Goal: Task Accomplishment & Management: Manage account settings

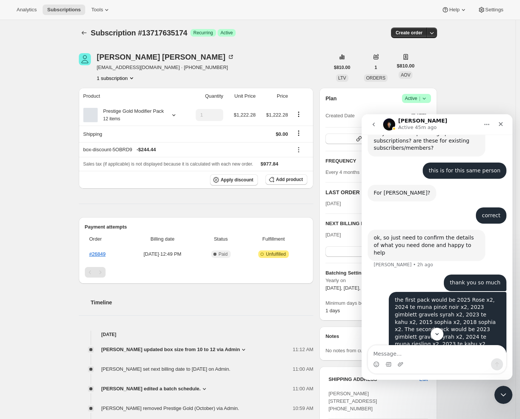
scroll to position [1731, 0]
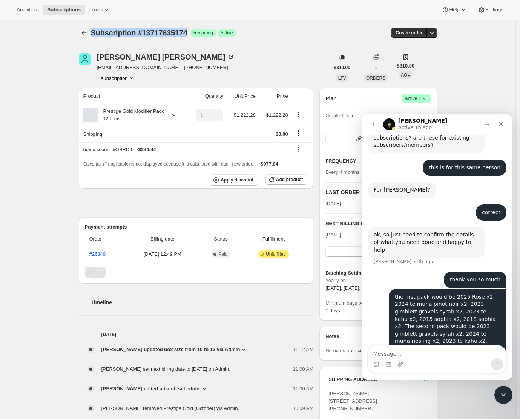
drag, startPoint x: 94, startPoint y: 32, endPoint x: 190, endPoint y: 32, distance: 96.2
click at [188, 32] on span "Subscription #13717635174" at bounding box center [139, 33] width 97 height 8
copy span "Subscription #13717635174"
click at [254, 61] on div "Melanie Harper melanieharper@outlook.co.nz · +64212484235 1 subscription" at bounding box center [204, 67] width 251 height 29
drag, startPoint x: 99, startPoint y: 68, endPoint x: 168, endPoint y: 69, distance: 68.7
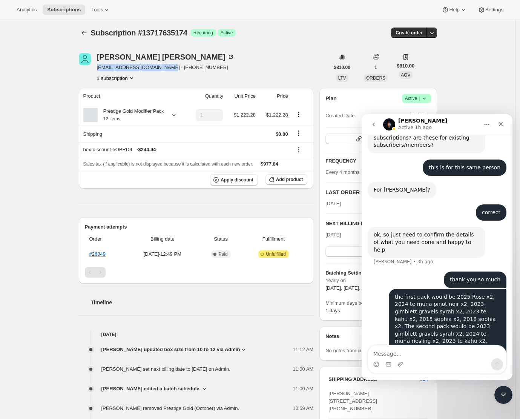
click at [168, 69] on span "melanieharper@outlook.co.nz · +64212484235" at bounding box center [166, 68] width 138 height 8
copy span "melanieharper@outlook.co.nz"
drag, startPoint x: 171, startPoint y: 68, endPoint x: 216, endPoint y: 71, distance: 45.4
click at [216, 71] on div "Melanie Harper melanieharper@outlook.co.nz · +64212484235 1 subscription" at bounding box center [204, 67] width 251 height 29
copy span "+64212484235"
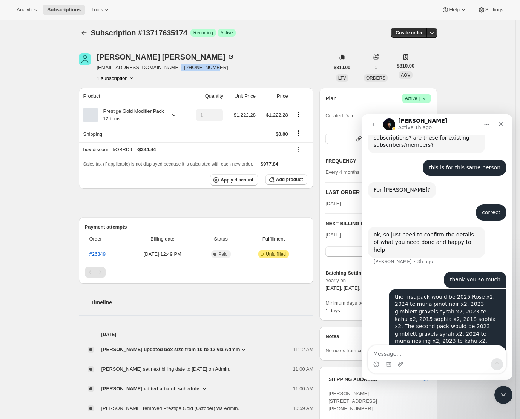
click at [254, 72] on div "Melanie Harper melanieharper@outlook.co.nz · +64212484235 1 subscription" at bounding box center [204, 67] width 251 height 29
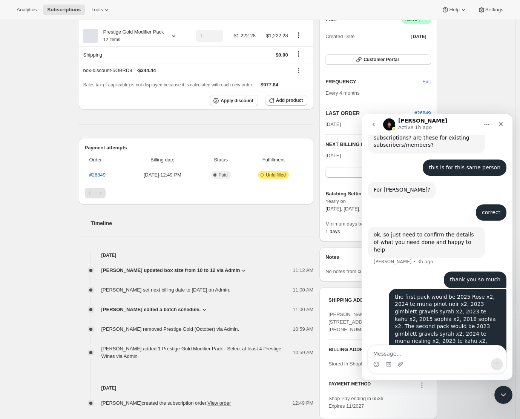
scroll to position [0, 0]
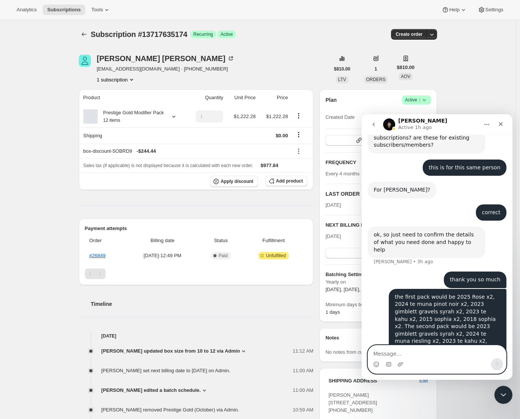
click at [381, 355] on textarea "Message…" at bounding box center [437, 352] width 138 height 13
type textarea "actually will just leave this for now."
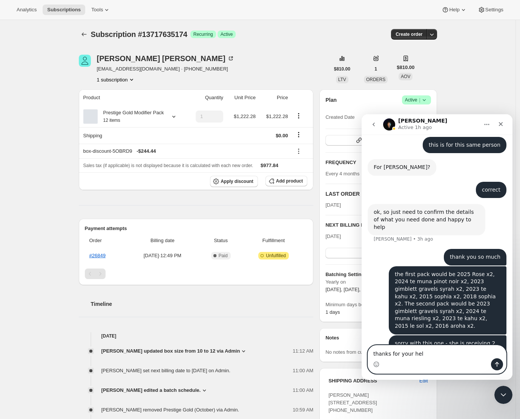
type textarea "thanks for your help"
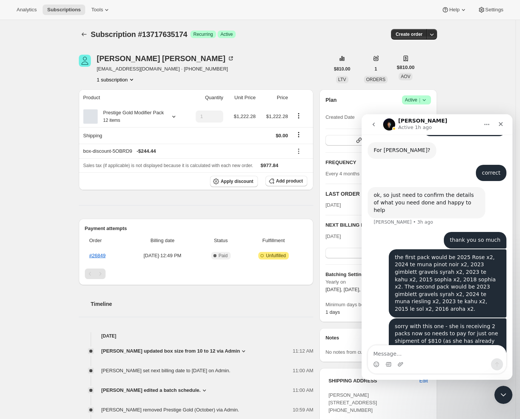
click at [476, 88] on div "Subscription #13717635174. This page is ready Subscription #13717635174 Success…" at bounding box center [258, 294] width 516 height 549
click at [60, 7] on span "Subscriptions" at bounding box center [64, 10] width 34 height 6
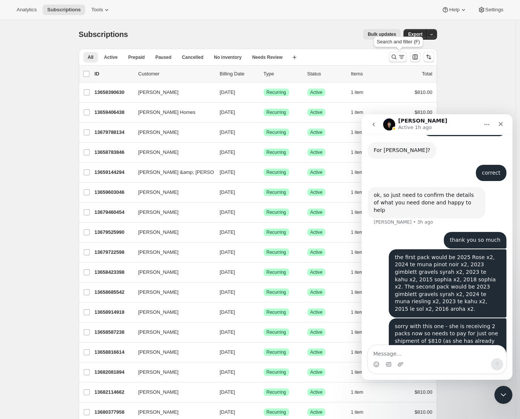
click at [397, 55] on icon "Search and filter results" at bounding box center [394, 57] width 8 height 8
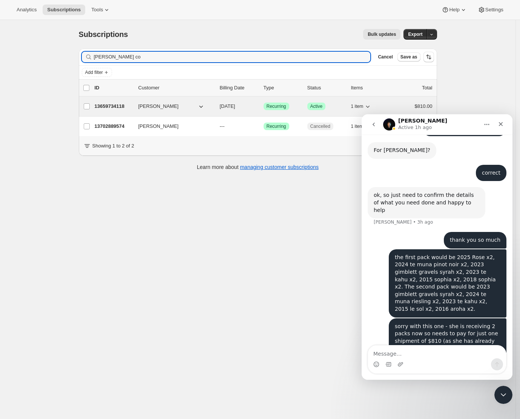
type input "sarah co"
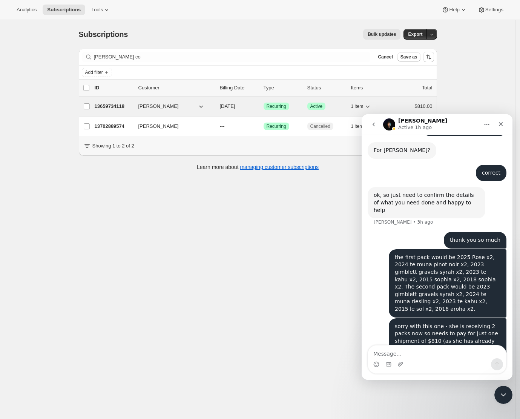
click at [119, 106] on p "13659734118" at bounding box center [114, 107] width 38 height 8
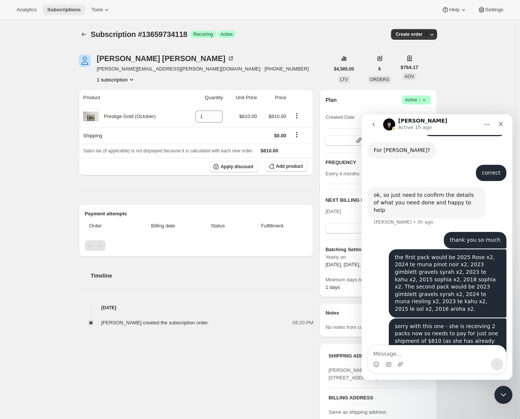
click at [71, 9] on span "Subscriptions" at bounding box center [64, 10] width 34 height 6
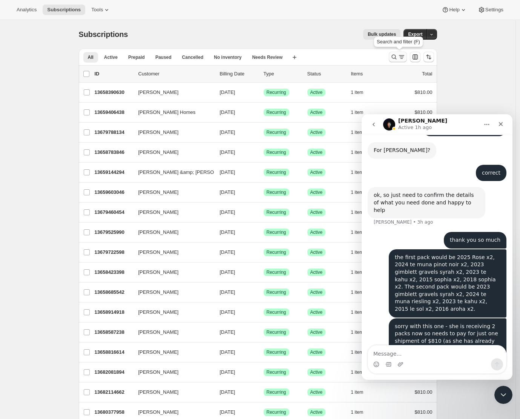
click at [393, 55] on icon "Search and filter results" at bounding box center [394, 57] width 8 height 8
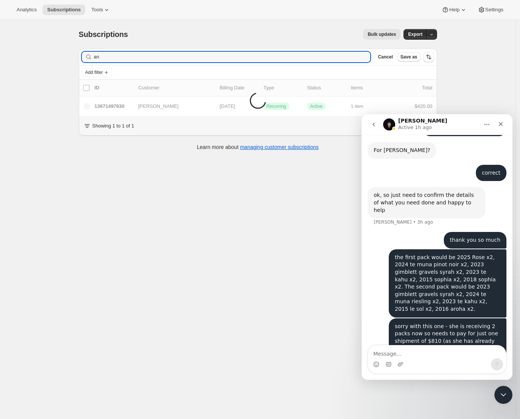
type input "a"
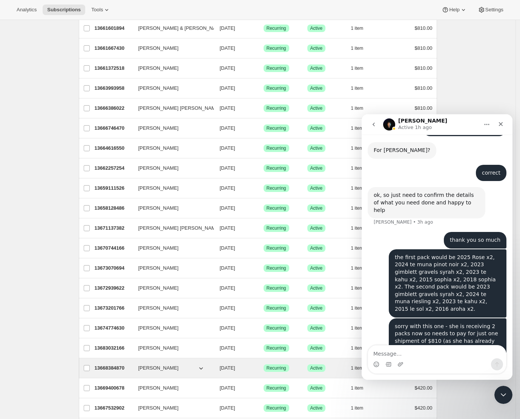
scroll to position [471, 0]
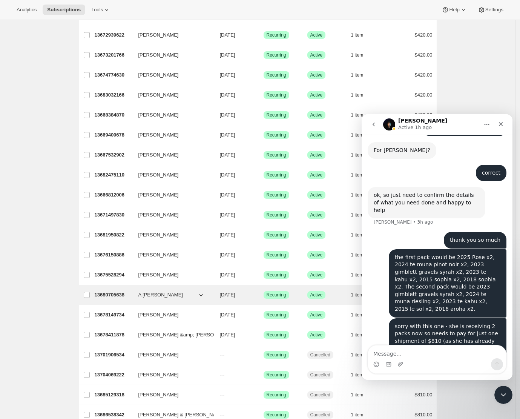
type input "ing"
click at [118, 296] on p "13680705638" at bounding box center [114, 295] width 38 height 8
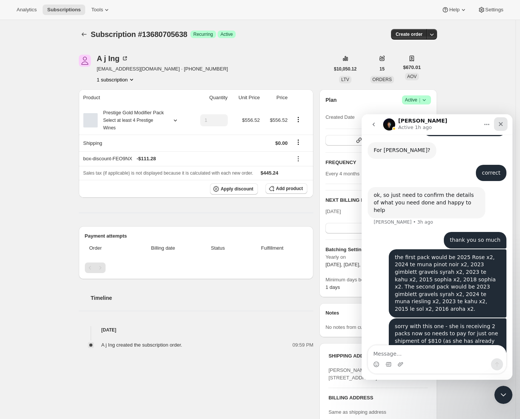
click at [503, 125] on icon "Close" at bounding box center [501, 124] width 6 height 6
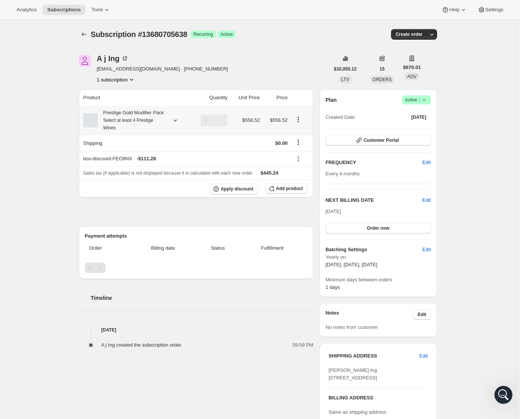
click at [137, 128] on small "Select at least 4 Prestige Wines" at bounding box center [128, 124] width 50 height 13
click at [177, 124] on icon at bounding box center [176, 121] width 8 height 8
click at [140, 179] on span "Edit box" at bounding box center [131, 178] width 18 height 6
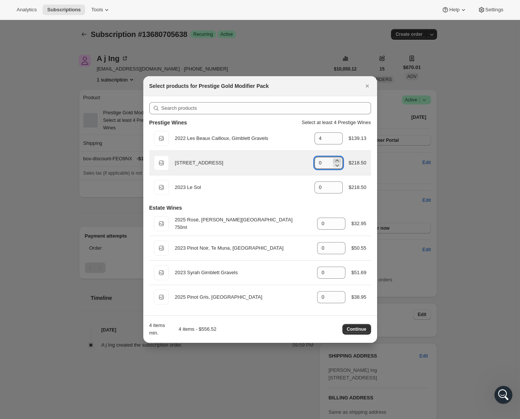
click at [335, 160] on icon ":r17q:" at bounding box center [338, 161] width 8 height 8
click at [336, 160] on icon ":r17q:" at bounding box center [336, 161] width 3 height 2
type input "2"
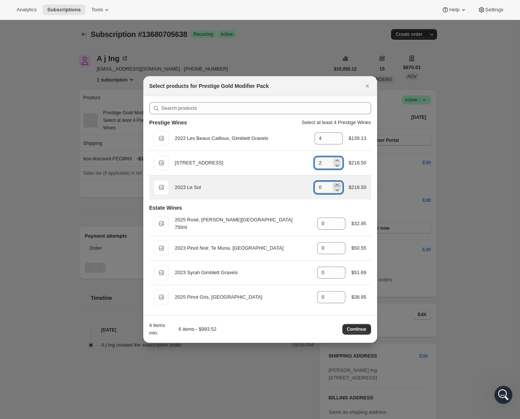
click at [337, 184] on icon ":r17q:" at bounding box center [338, 185] width 8 height 8
type input "4"
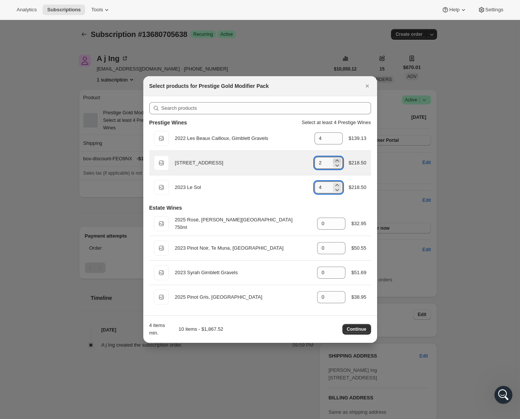
click at [338, 159] on icon ":r17q:" at bounding box center [338, 161] width 8 height 8
type input "4"
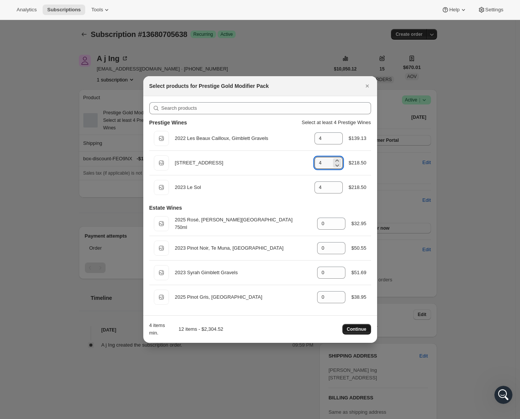
click at [354, 330] on span "Continue" at bounding box center [357, 329] width 20 height 6
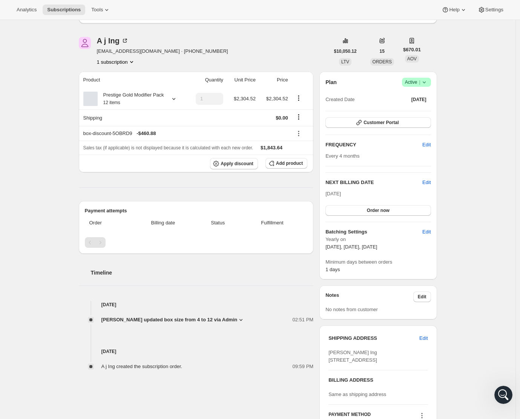
scroll to position [63, 0]
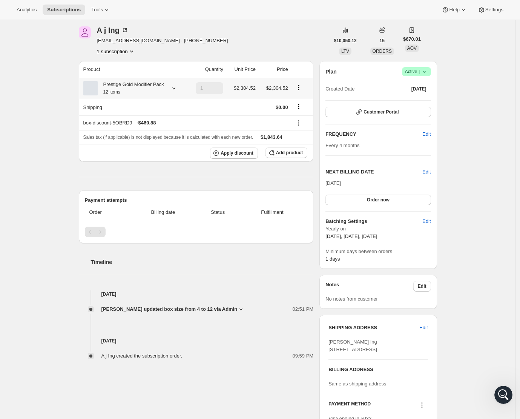
click at [119, 86] on div "Prestige Gold Modifier Pack 12 items" at bounding box center [131, 88] width 66 height 15
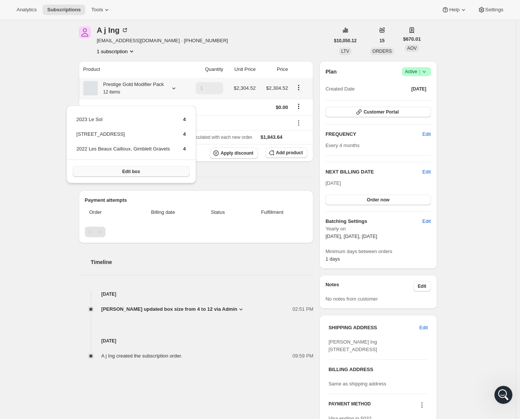
click at [140, 171] on span "Edit box" at bounding box center [131, 172] width 18 height 6
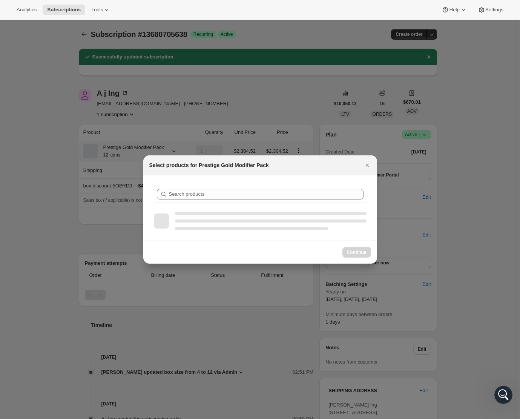
scroll to position [0, 0]
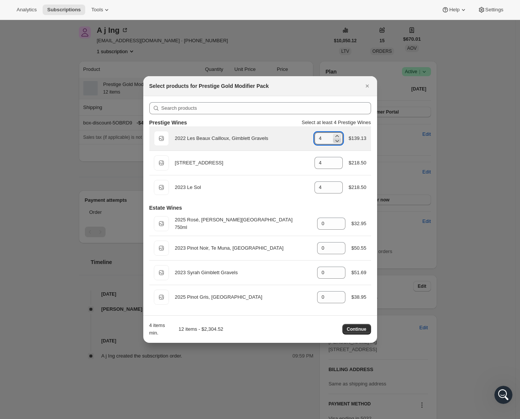
click at [338, 140] on icon ":r1cf:" at bounding box center [338, 141] width 8 height 8
type input "2"
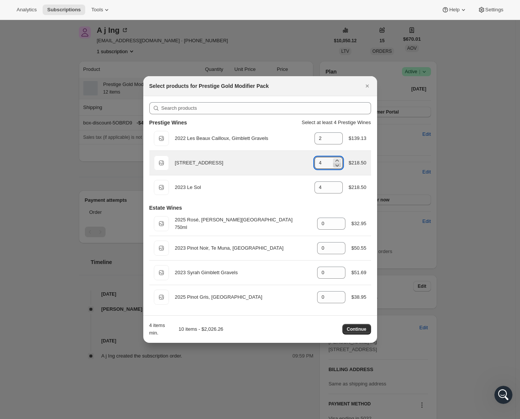
click at [336, 165] on icon ":r1cf:" at bounding box center [338, 165] width 8 height 8
type input "2"
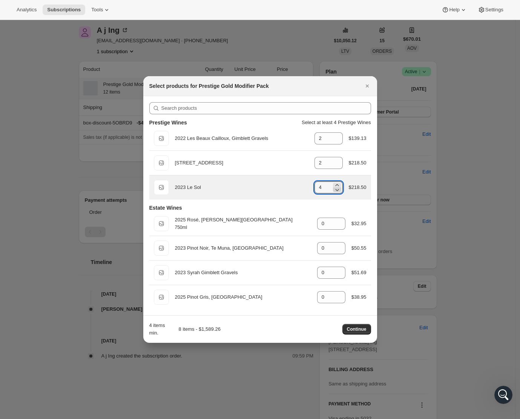
click at [338, 189] on icon ":r1cf:" at bounding box center [338, 190] width 8 height 8
type input "2"
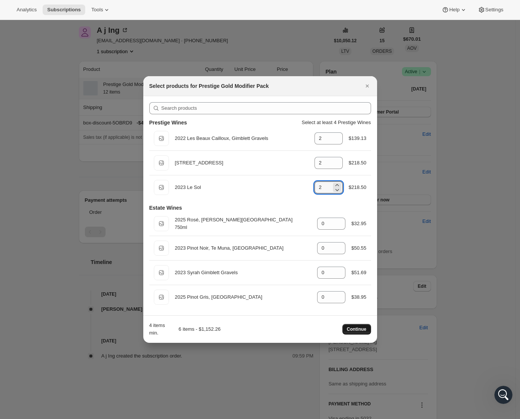
click at [355, 332] on span "Continue" at bounding box center [357, 329] width 20 height 6
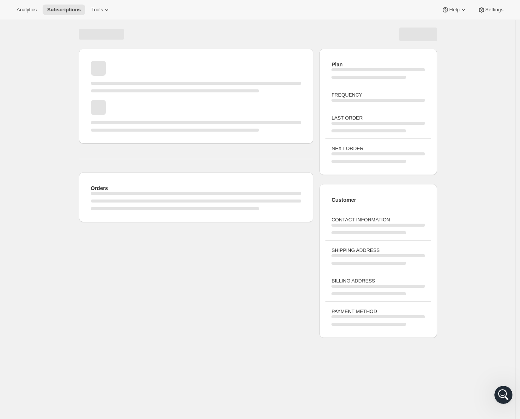
scroll to position [20, 0]
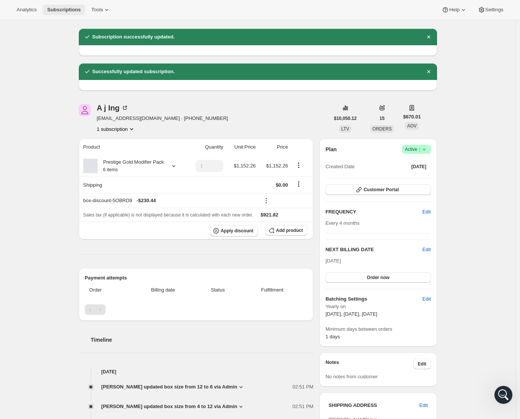
click at [68, 9] on span "Subscriptions" at bounding box center [64, 10] width 34 height 6
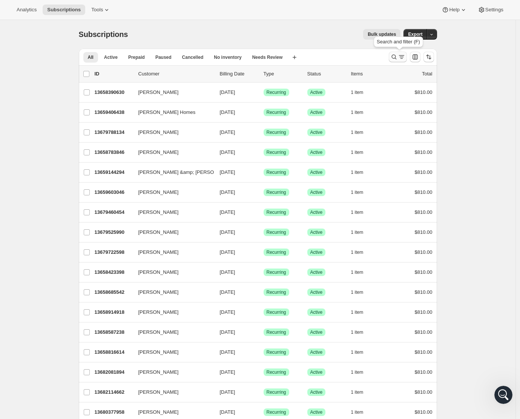
click at [399, 53] on button "Search and filter results" at bounding box center [398, 57] width 18 height 11
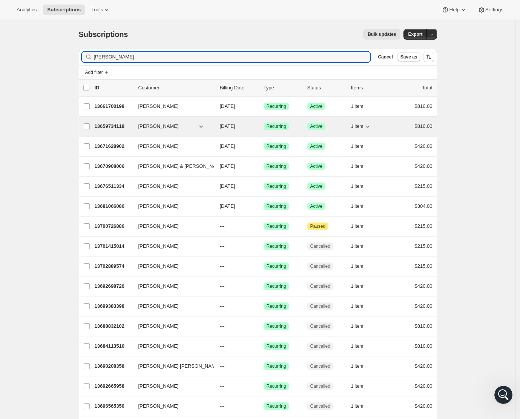
type input "sarah"
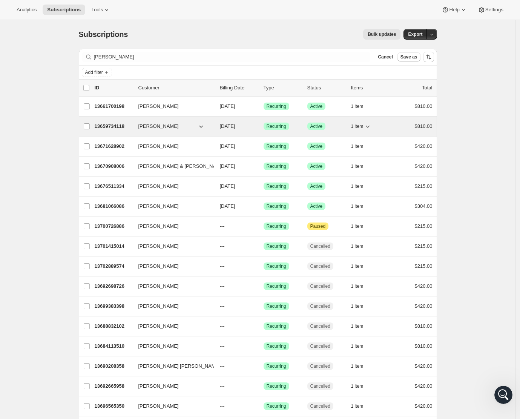
click at [123, 124] on p "13659734118" at bounding box center [114, 127] width 38 height 8
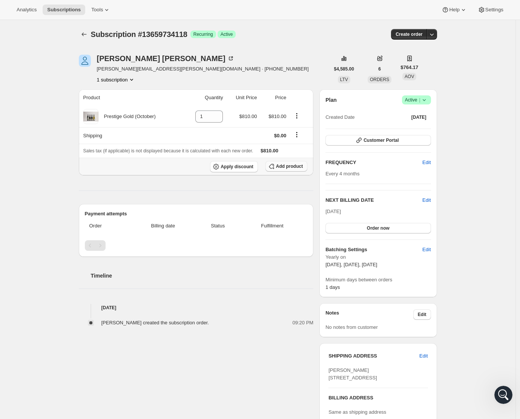
click at [292, 168] on span "Add product" at bounding box center [289, 166] width 27 height 6
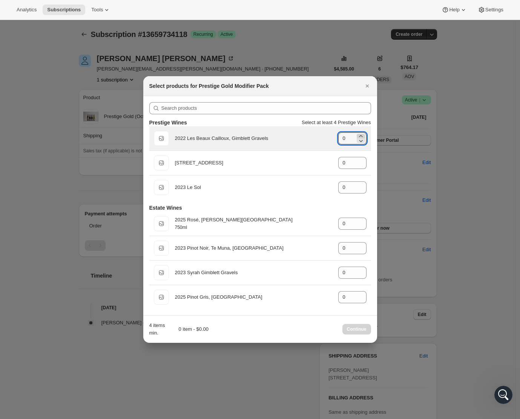
click at [362, 135] on icon ":r21k:" at bounding box center [361, 136] width 8 height 8
type input "2"
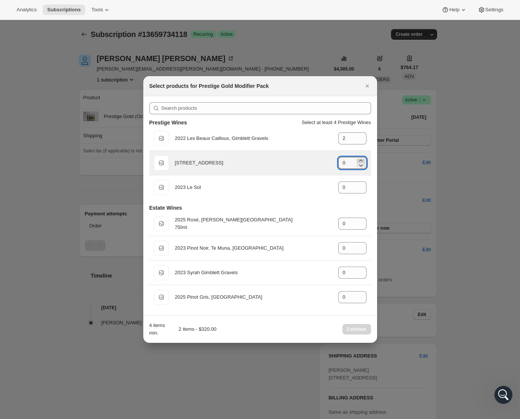
click at [361, 160] on icon ":r21k:" at bounding box center [361, 161] width 8 height 8
type input "2"
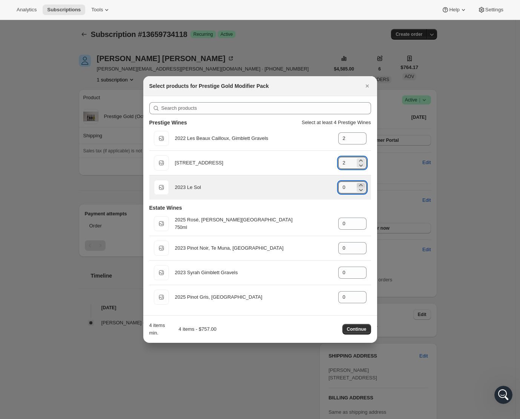
click at [361, 185] on div ":r21k:" at bounding box center [361, 187] width 8 height 9
click at [361, 185] on icon ":r21k:" at bounding box center [361, 185] width 8 height 8
click at [363, 184] on icon ":r21k:" at bounding box center [361, 185] width 8 height 8
type input "2"
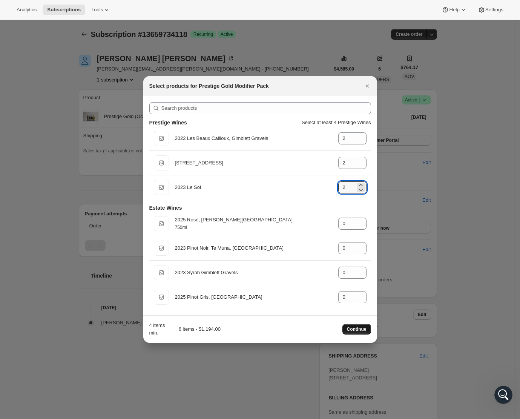
click at [358, 329] on span "Continue" at bounding box center [357, 329] width 20 height 6
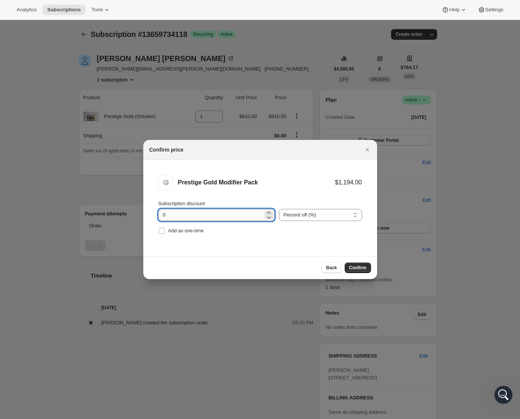
click at [203, 216] on input "0" at bounding box center [210, 215] width 105 height 12
type input "0"
type input "1"
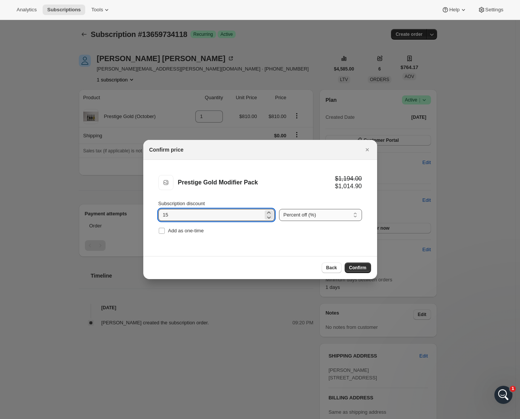
type input "15"
click at [355, 214] on select "Percent off (%) Amount off ($)" at bounding box center [320, 215] width 83 height 12
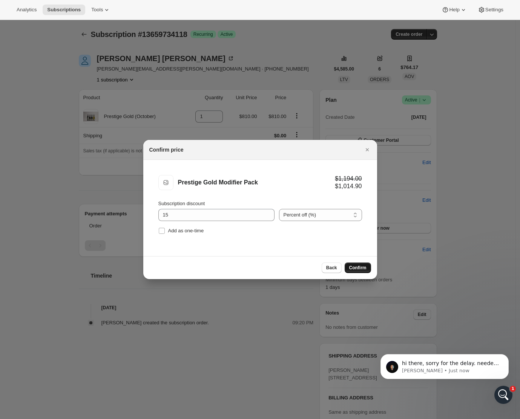
click at [358, 268] on span "Confirm" at bounding box center [357, 268] width 17 height 6
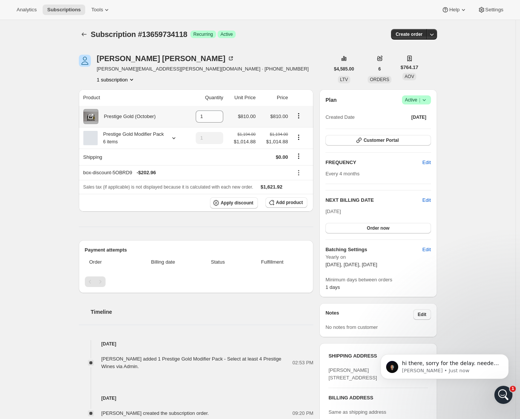
click at [299, 116] on icon "Product actions" at bounding box center [298, 115] width 1 height 1
click at [218, 118] on icon at bounding box center [218, 119] width 4 height 2
type input "0"
click at [141, 209] on div "Apply discount Add product" at bounding box center [196, 202] width 226 height 11
click at [303, 114] on icon "Product actions" at bounding box center [299, 116] width 8 height 8
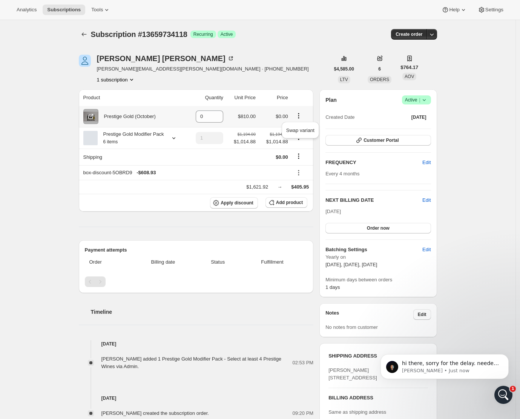
click at [302, 115] on icon "Product actions" at bounding box center [299, 116] width 8 height 8
click at [300, 116] on icon "Product actions" at bounding box center [299, 116] width 8 height 8
click at [178, 141] on icon at bounding box center [174, 138] width 8 height 8
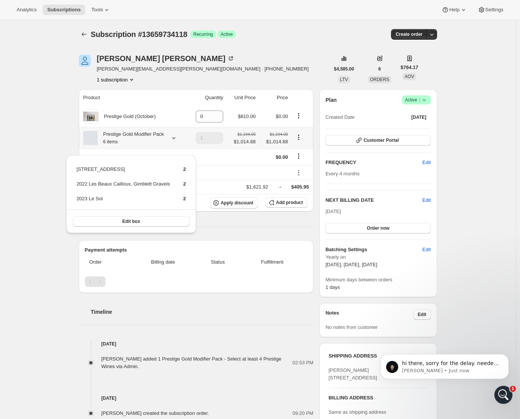
click at [178, 141] on icon at bounding box center [174, 138] width 8 height 8
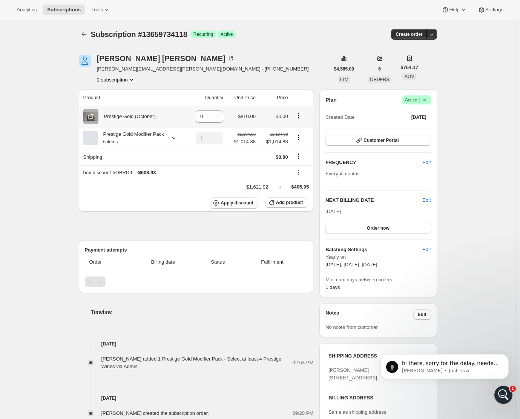
click at [169, 120] on div "Prestige Gold (October)" at bounding box center [133, 116] width 101 height 15
click at [301, 114] on icon "Product actions" at bounding box center [299, 116] width 8 height 8
click at [300, 115] on icon "Product actions" at bounding box center [299, 116] width 8 height 8
click at [452, 363] on p "hi there, sorry for the delay. needed to step away from my desk for a little wh…" at bounding box center [450, 364] width 97 height 8
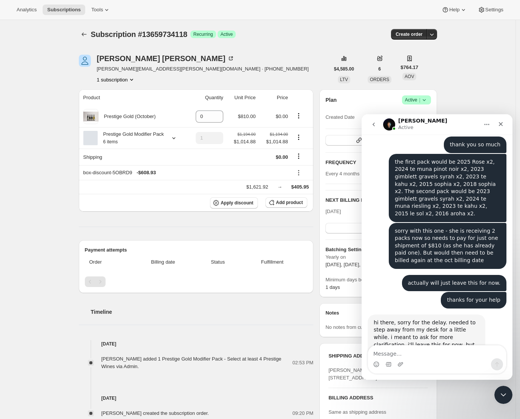
scroll to position [1859, 0]
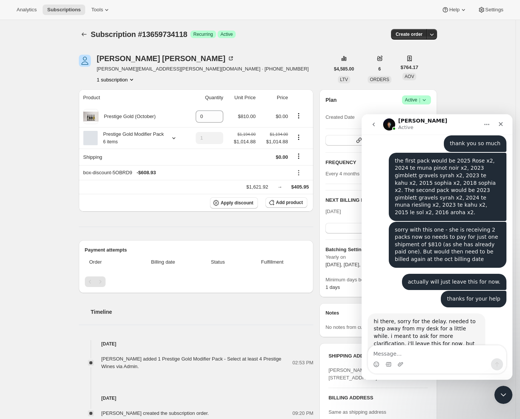
click at [278, 314] on div "Timeline" at bounding box center [196, 304] width 235 height 23
click at [134, 79] on icon "Product actions" at bounding box center [132, 80] width 8 height 8
click at [133, 79] on icon "Product actions" at bounding box center [132, 80] width 8 height 8
click at [211, 83] on div "Sarah Cowan Sarah.t.cowan@gmail.com · +64274541014 1 subscription" at bounding box center [204, 69] width 251 height 29
click at [178, 142] on icon at bounding box center [174, 138] width 8 height 8
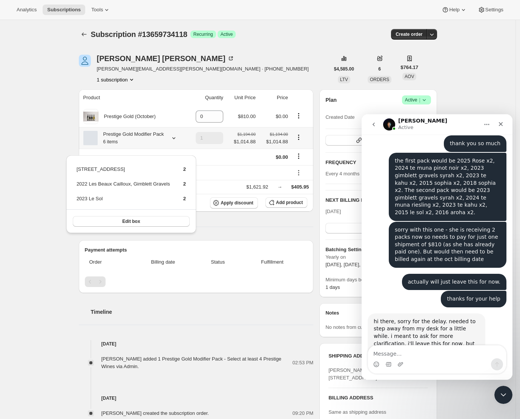
click at [178, 142] on icon at bounding box center [174, 138] width 8 height 8
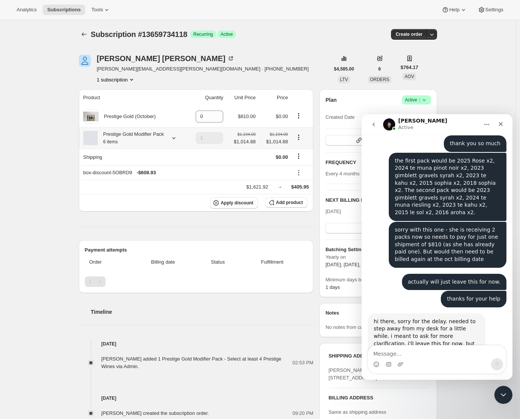
click at [299, 138] on icon "Product actions" at bounding box center [298, 137] width 1 height 1
click at [300, 116] on icon "Product actions" at bounding box center [299, 116] width 8 height 8
click at [298, 131] on span "Swap variant" at bounding box center [300, 131] width 28 height 6
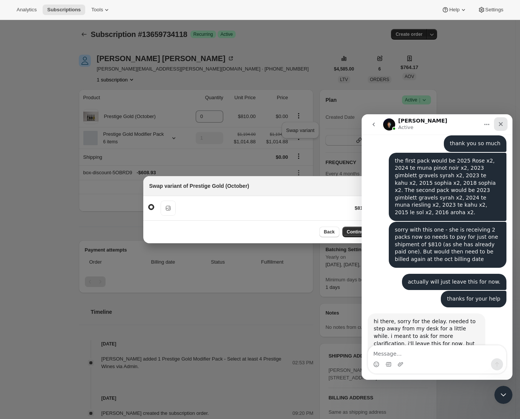
drag, startPoint x: 500, startPoint y: 124, endPoint x: 783, endPoint y: 281, distance: 323.4
click at [500, 124] on icon "Close" at bounding box center [501, 124] width 4 height 4
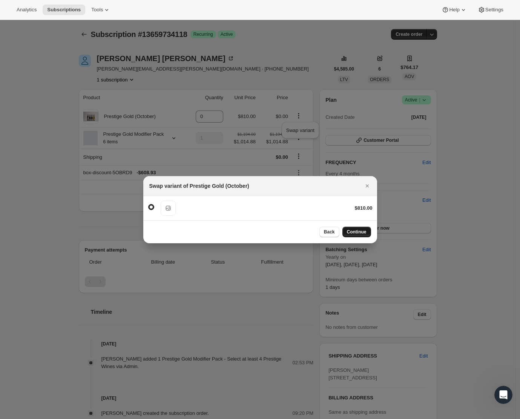
click at [357, 232] on span "Continue" at bounding box center [357, 232] width 20 height 6
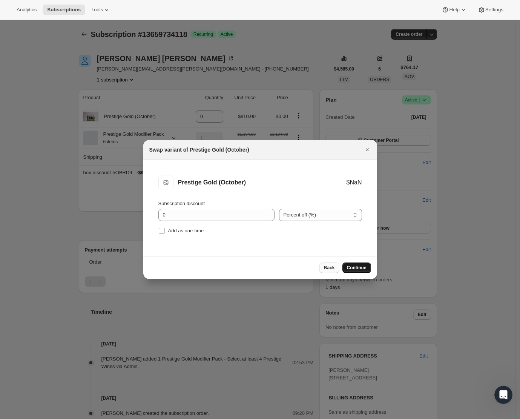
click at [330, 266] on span "Back" at bounding box center [329, 268] width 11 height 6
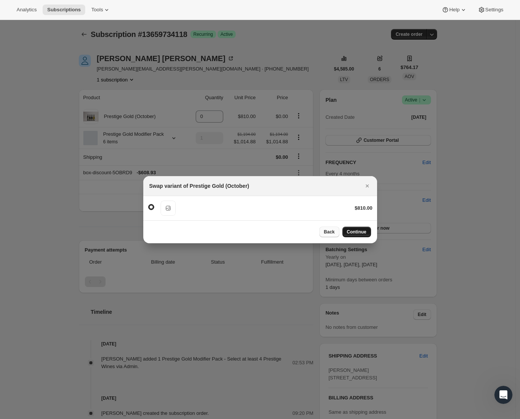
click at [328, 232] on span "Back" at bounding box center [329, 232] width 11 height 6
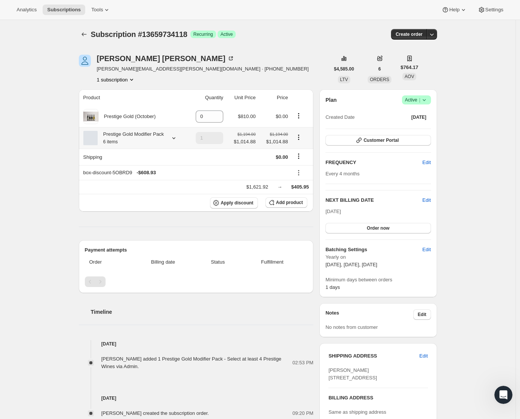
click at [301, 141] on icon "Product actions" at bounding box center [299, 138] width 8 height 8
click at [170, 228] on div "Product Quantity Unit Price Price Prestige Gold (October) 0 $810.00 $0.00 Prest…" at bounding box center [196, 253] width 235 height 328
click at [300, 116] on icon "Product actions" at bounding box center [299, 116] width 8 height 8
click at [296, 131] on span "Remove" at bounding box center [295, 131] width 18 height 6
type input "0"
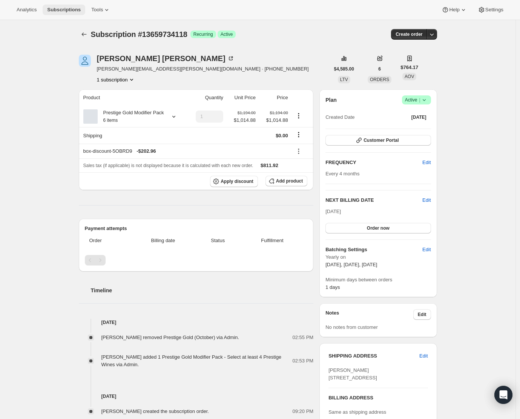
click at [65, 10] on span "Subscriptions" at bounding box center [64, 10] width 34 height 6
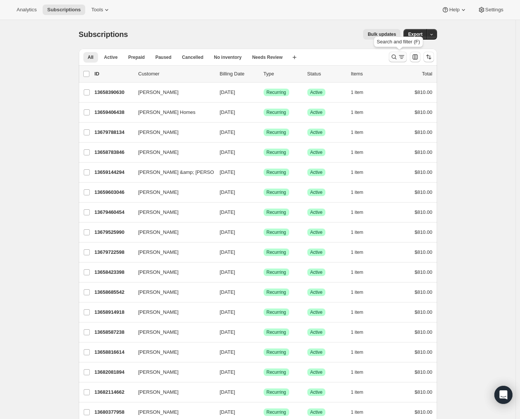
click at [397, 56] on icon "Search and filter results" at bounding box center [394, 57] width 8 height 8
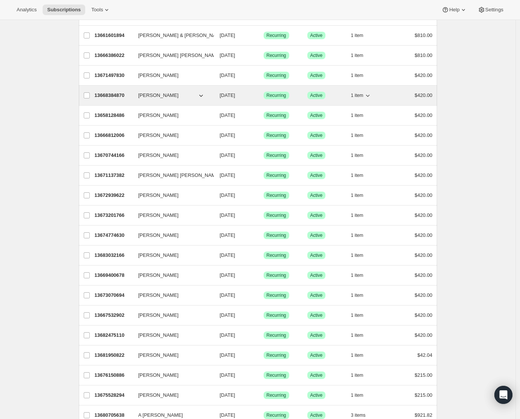
scroll to position [375, 0]
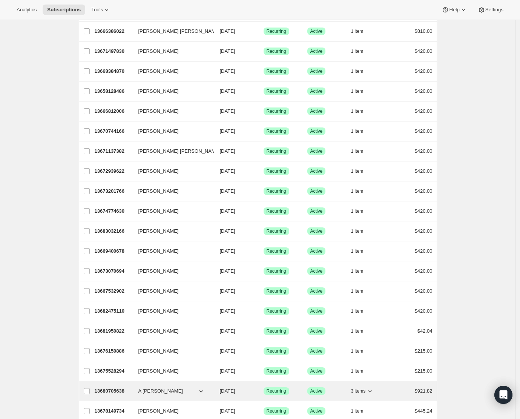
type input "ing"
click at [114, 392] on p "13680705638" at bounding box center [114, 391] width 38 height 8
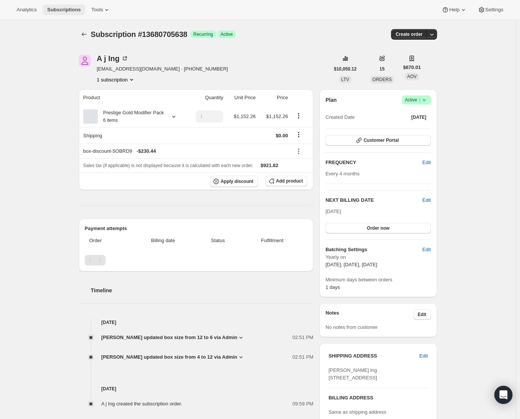
click at [62, 10] on span "Subscriptions" at bounding box center [64, 10] width 34 height 6
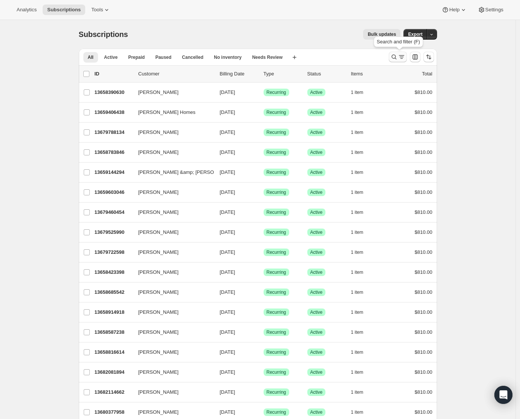
click at [397, 57] on icon "Search and filter results" at bounding box center [394, 57] width 5 height 5
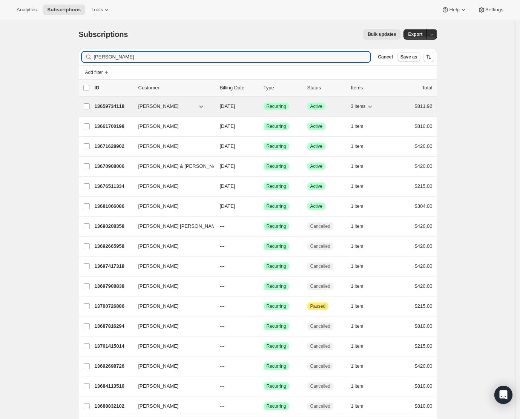
type input "sarah"
click at [113, 106] on p "13659734118" at bounding box center [114, 107] width 38 height 8
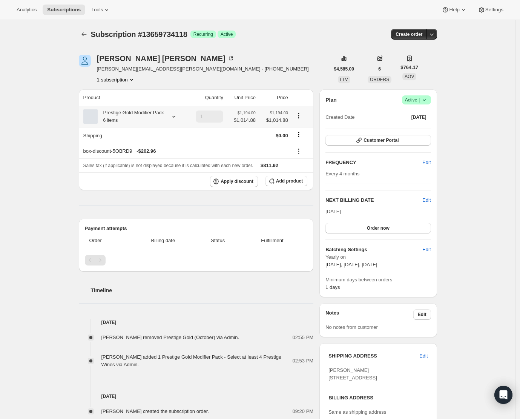
click at [176, 120] on icon at bounding box center [174, 117] width 8 height 8
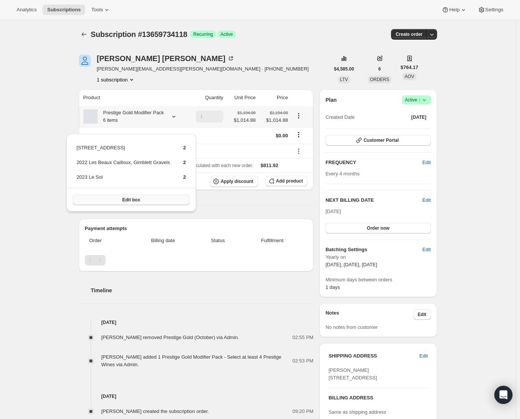
click at [134, 203] on button "Edit box" at bounding box center [131, 200] width 117 height 11
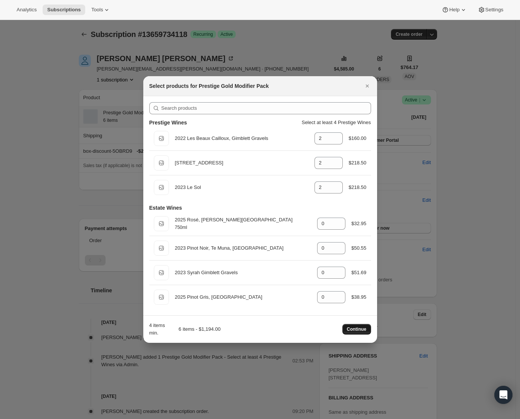
click at [358, 329] on span "Continue" at bounding box center [357, 329] width 20 height 6
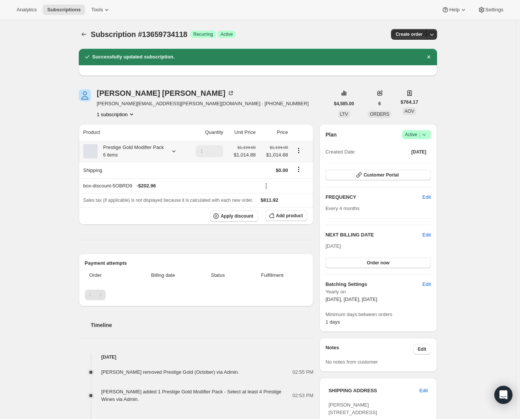
click at [302, 154] on icon "Product actions" at bounding box center [299, 151] width 8 height 8
click at [303, 169] on span "Edit box" at bounding box center [301, 169] width 18 height 6
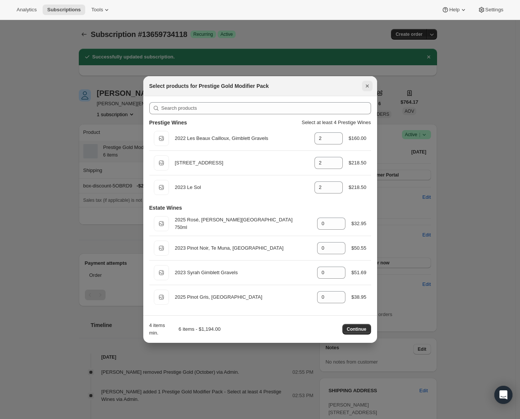
click at [368, 86] on icon "Close" at bounding box center [368, 86] width 8 height 8
